Goal: Information Seeking & Learning: Learn about a topic

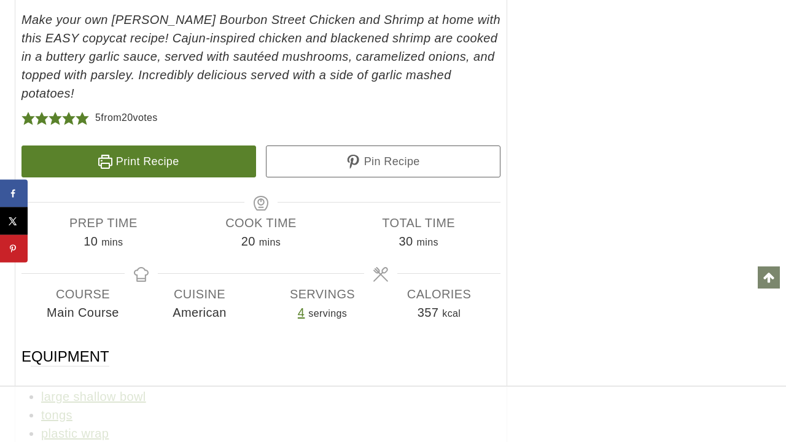
scroll to position [17783, 0]
